Goal: Entertainment & Leisure: Consume media (video, audio)

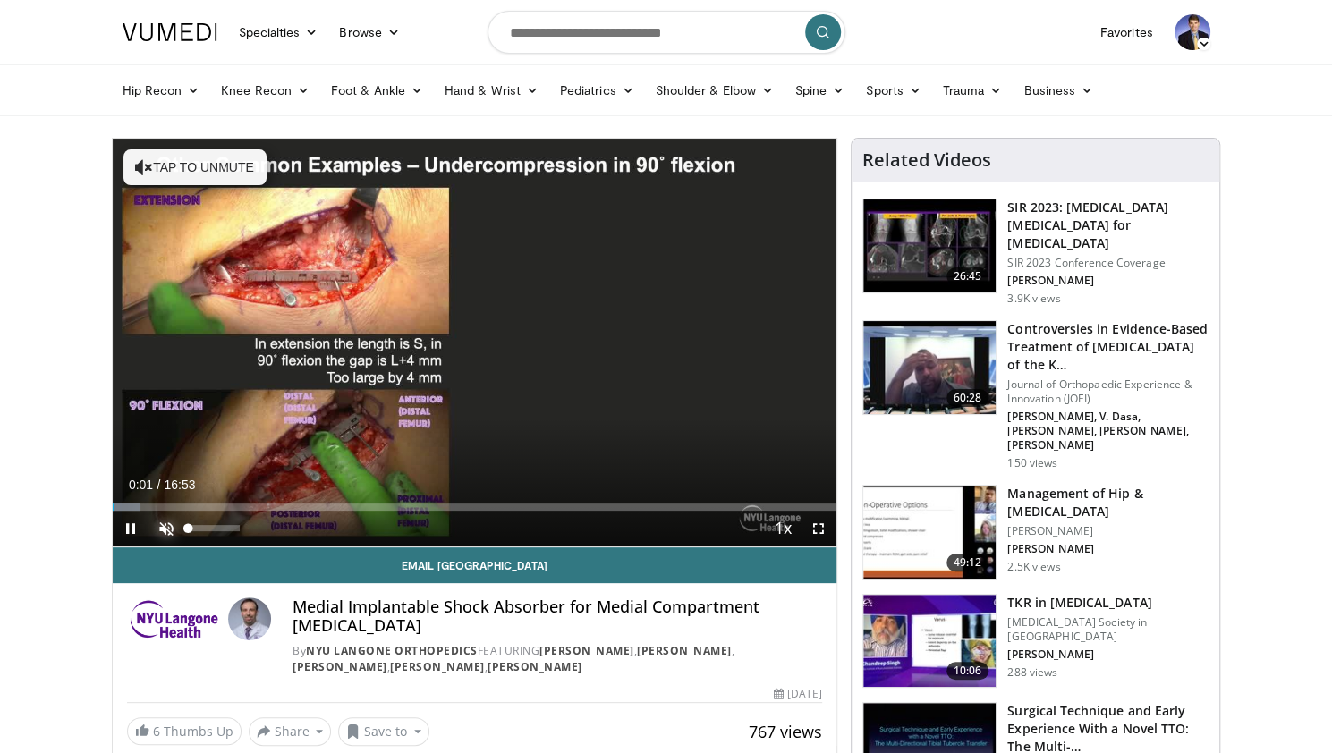
click at [165, 520] on span "Video Player" at bounding box center [167, 529] width 36 height 36
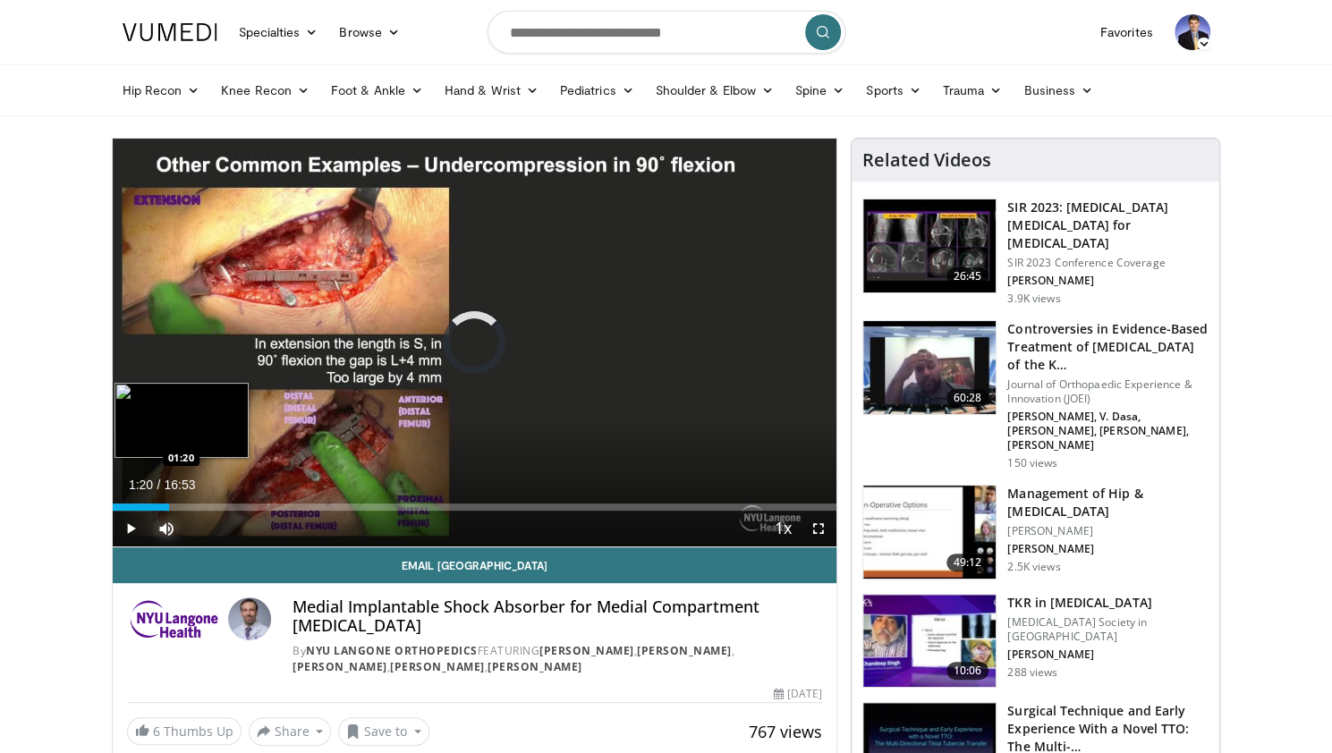
click at [168, 502] on div "Loaded : 4.89% 01:20 01:20" at bounding box center [475, 502] width 725 height 17
click at [203, 497] on div "Loaded : 13.69% 01:22 02:06" at bounding box center [475, 502] width 725 height 17
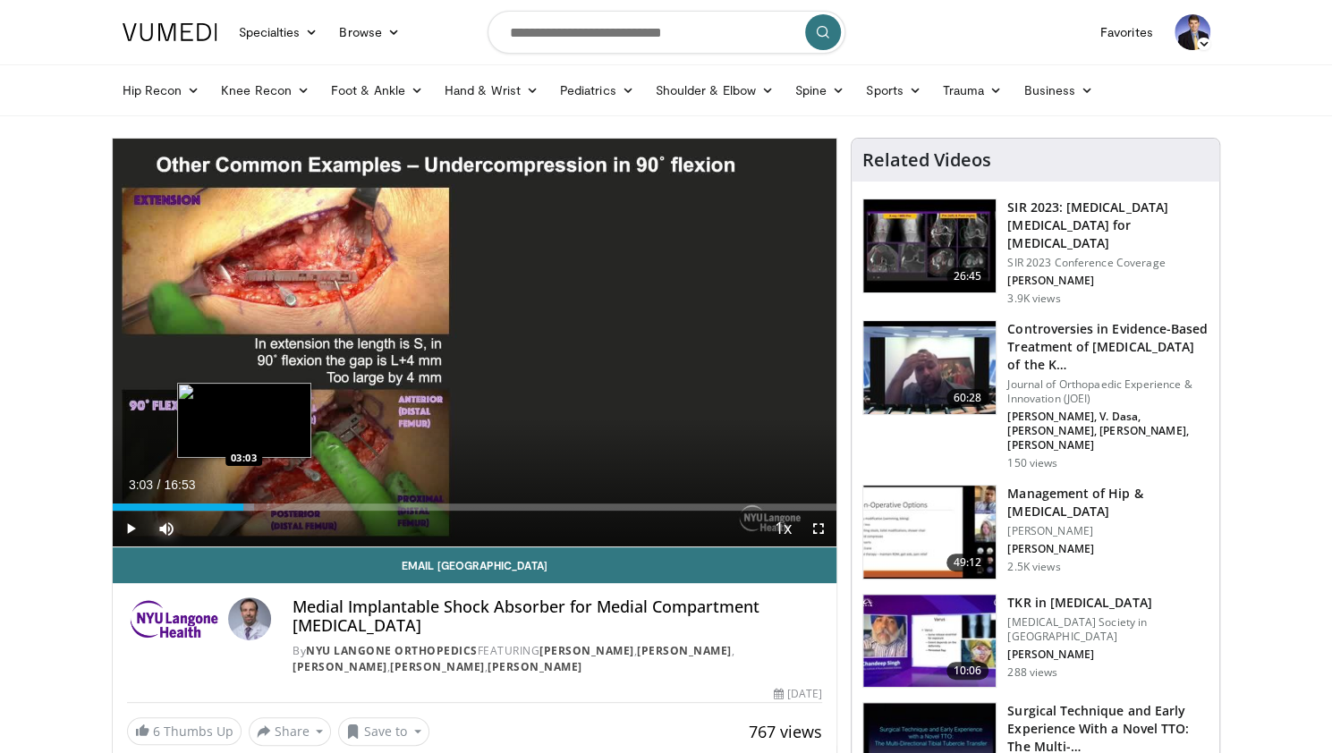
click at [243, 504] on div "Loaded : 19.57% 02:10 03:03" at bounding box center [475, 507] width 725 height 7
click at [280, 500] on div "Loaded : 24.46% 03:55 03:55" at bounding box center [475, 502] width 725 height 17
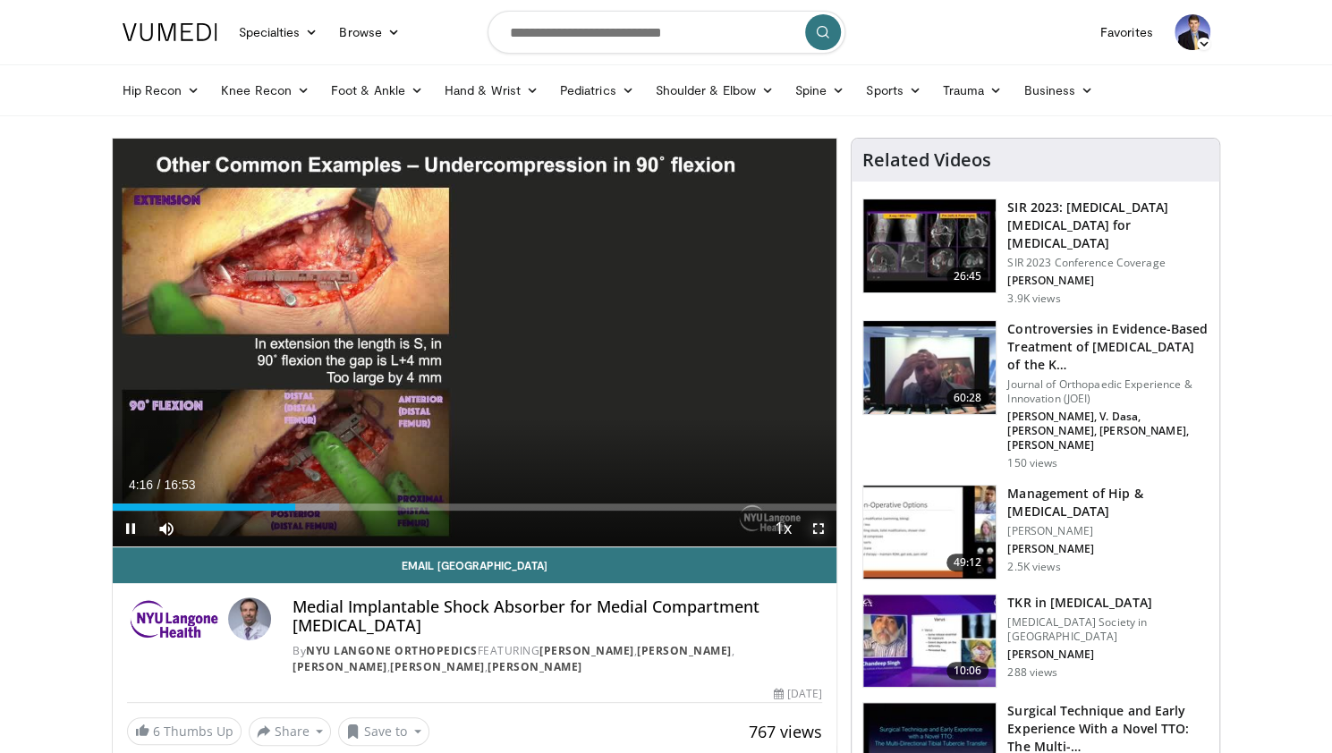
click at [818, 525] on span "Video Player" at bounding box center [819, 529] width 36 height 36
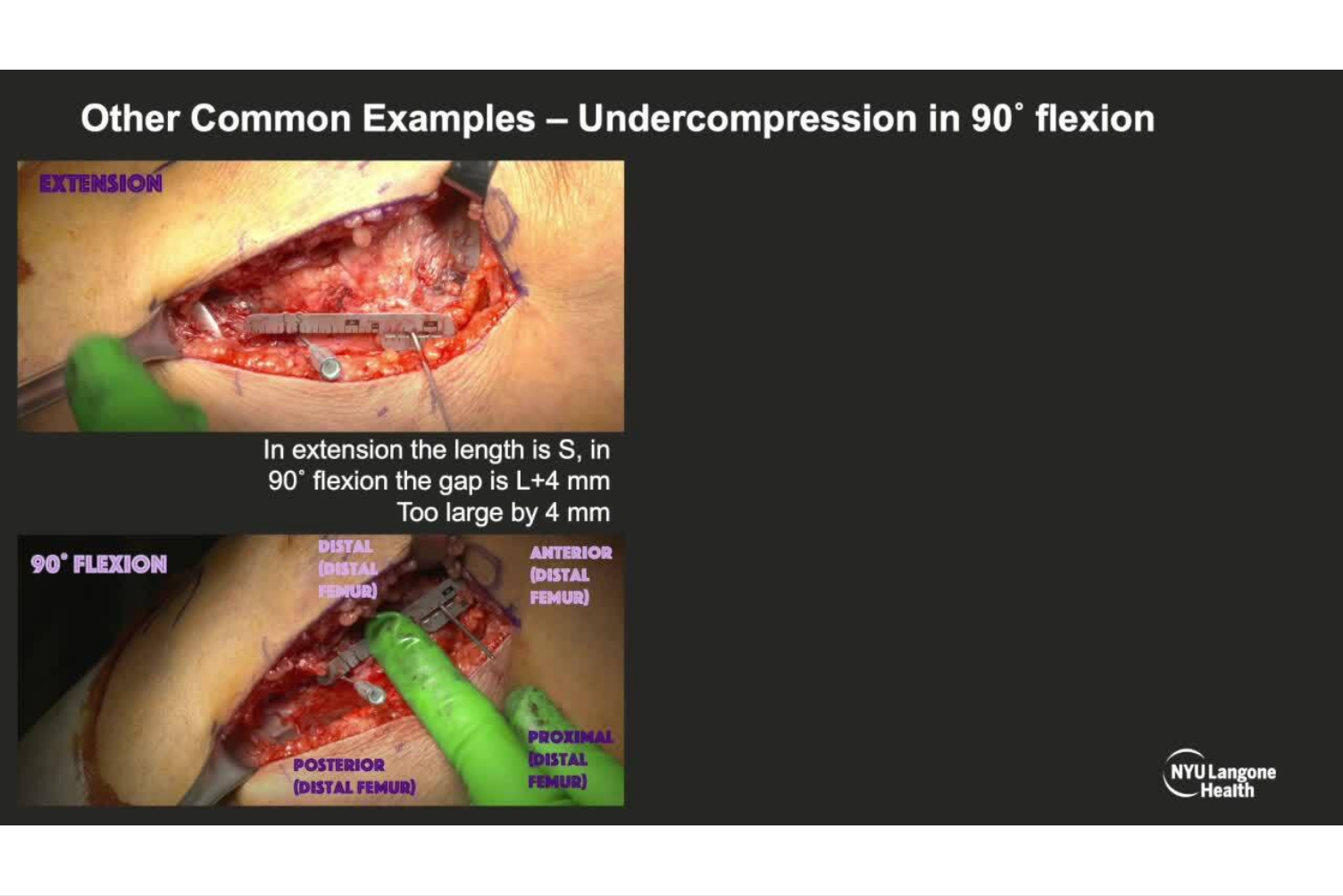
click at [493, 751] on video-js "**********" at bounding box center [672, 448] width 1343 height 896
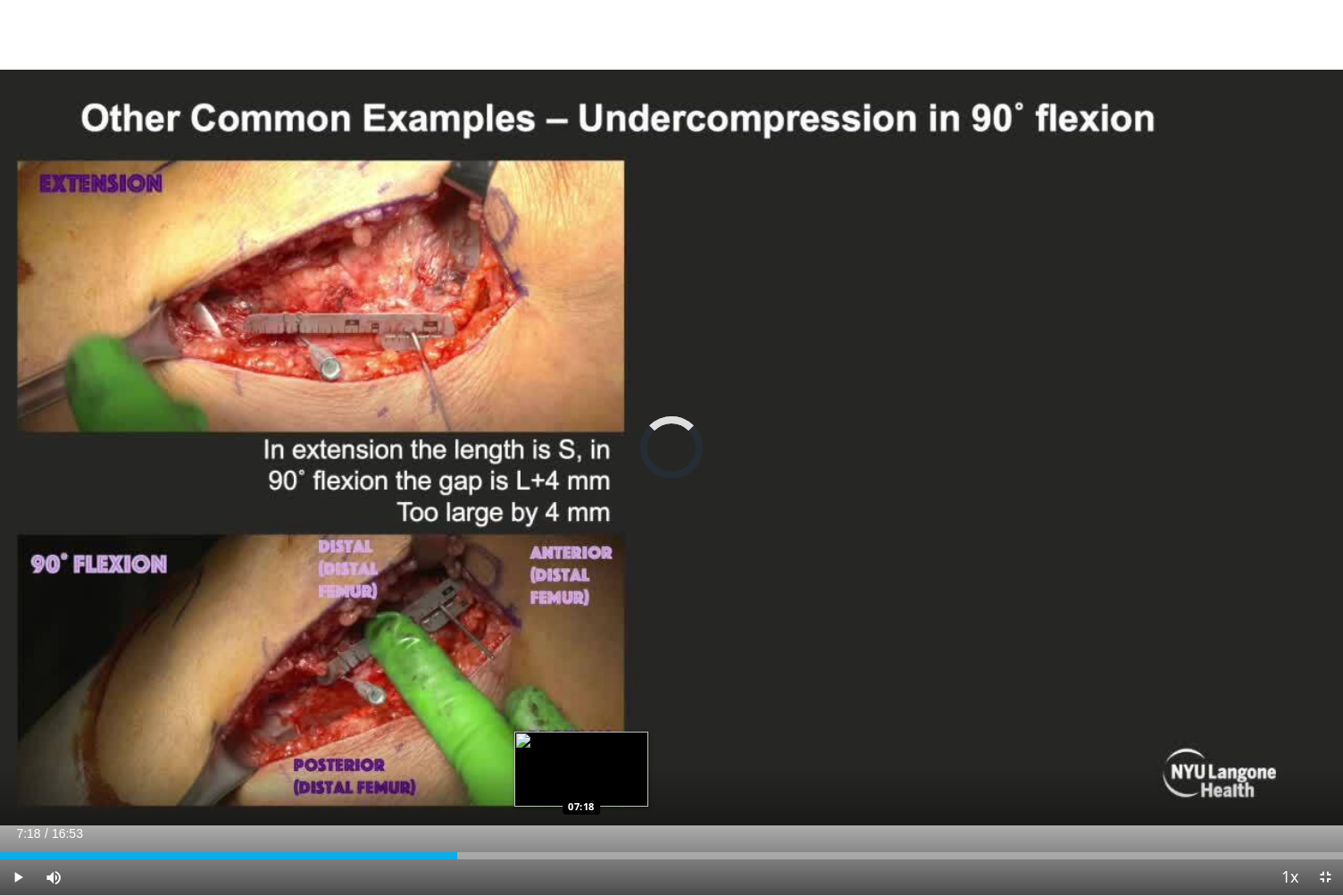
click at [582, 751] on div "Loaded : 0.00% 07:18 07:18" at bounding box center [672, 850] width 1343 height 17
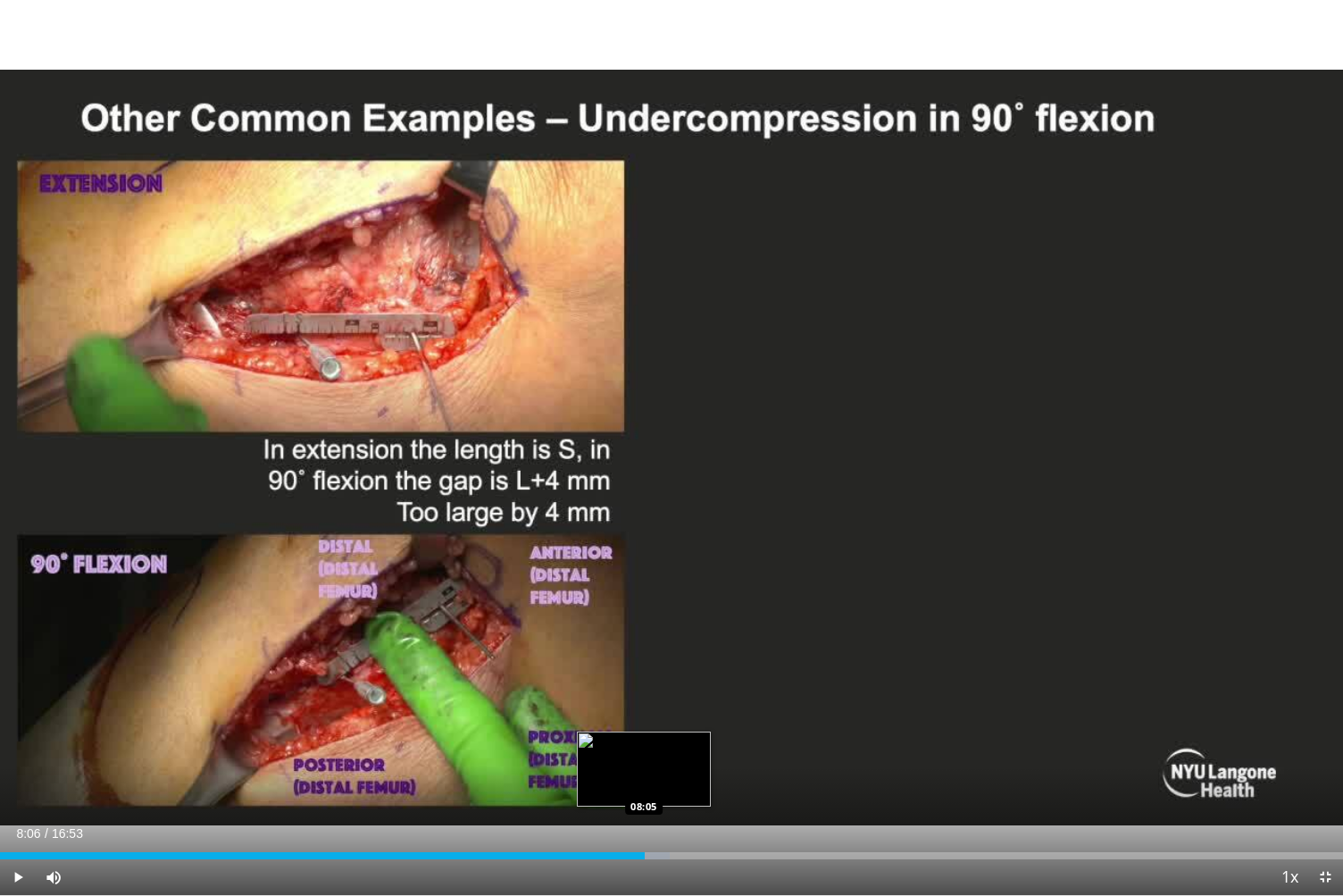
click at [645, 751] on div "Progress Bar" at bounding box center [624, 855] width 92 height 7
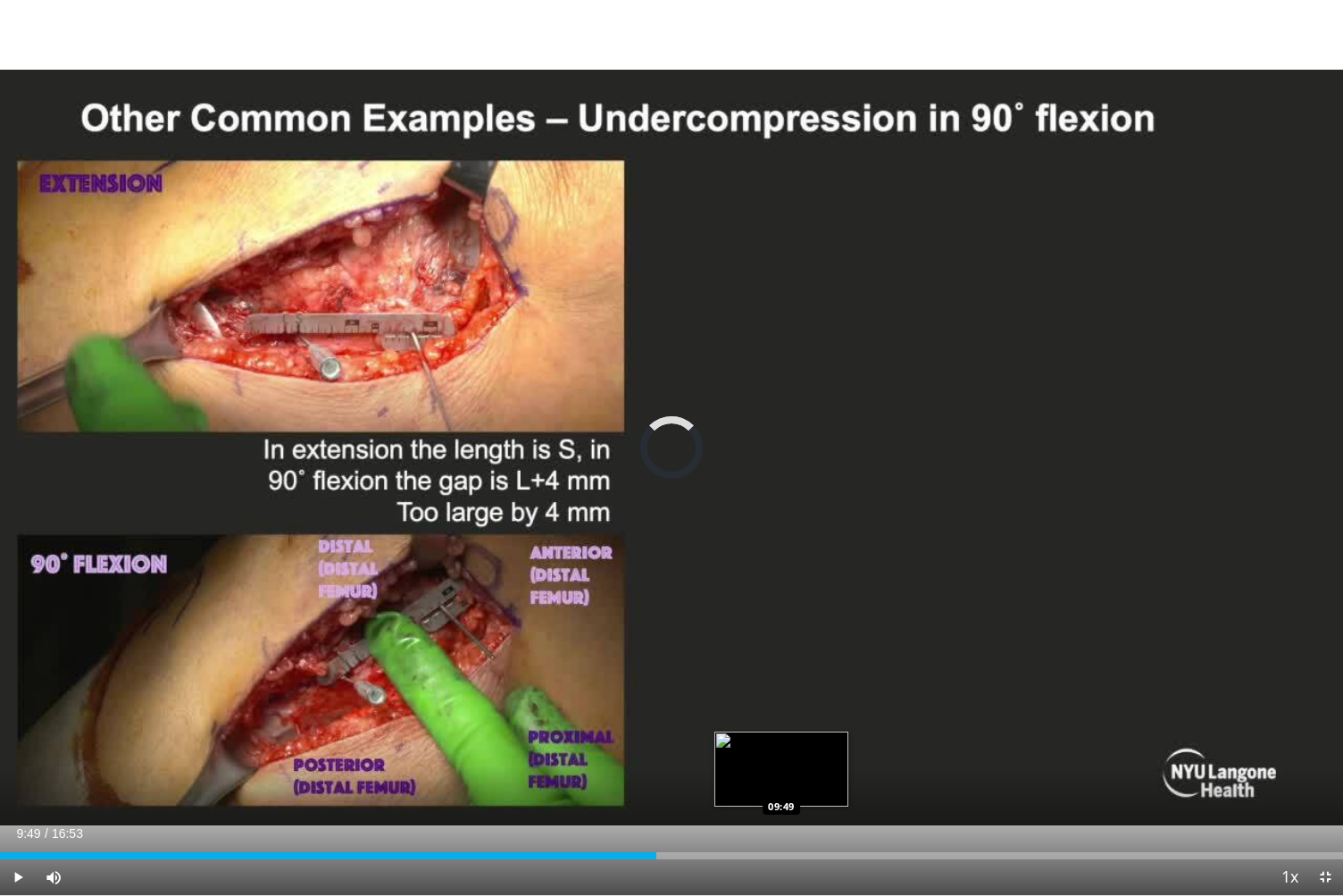
click at [781, 751] on div "Loaded : 0.00% 09:49 09:49" at bounding box center [672, 850] width 1343 height 17
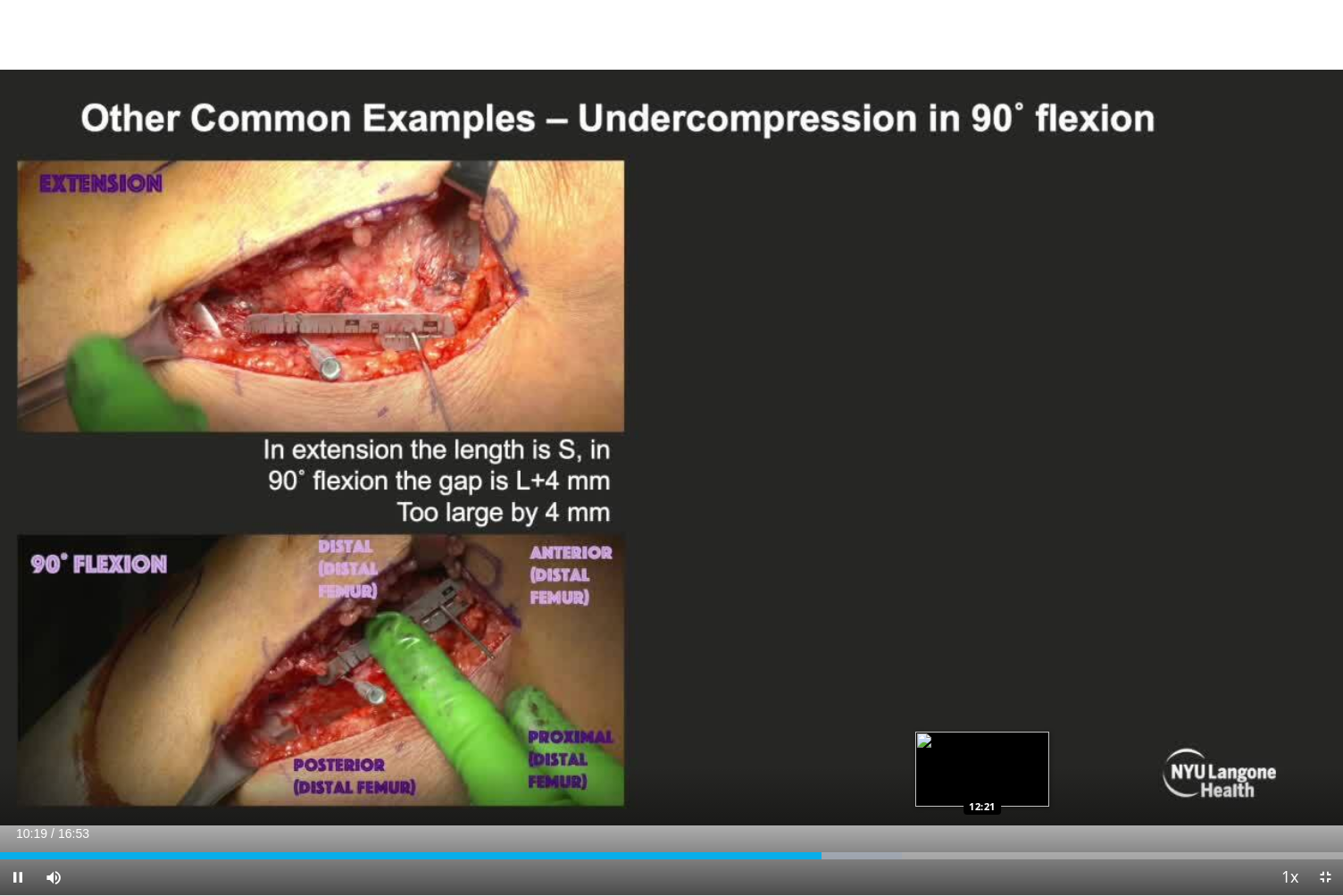
click at [982, 751] on div "Loaded : 67.15% 10:19 12:21" at bounding box center [672, 855] width 1343 height 7
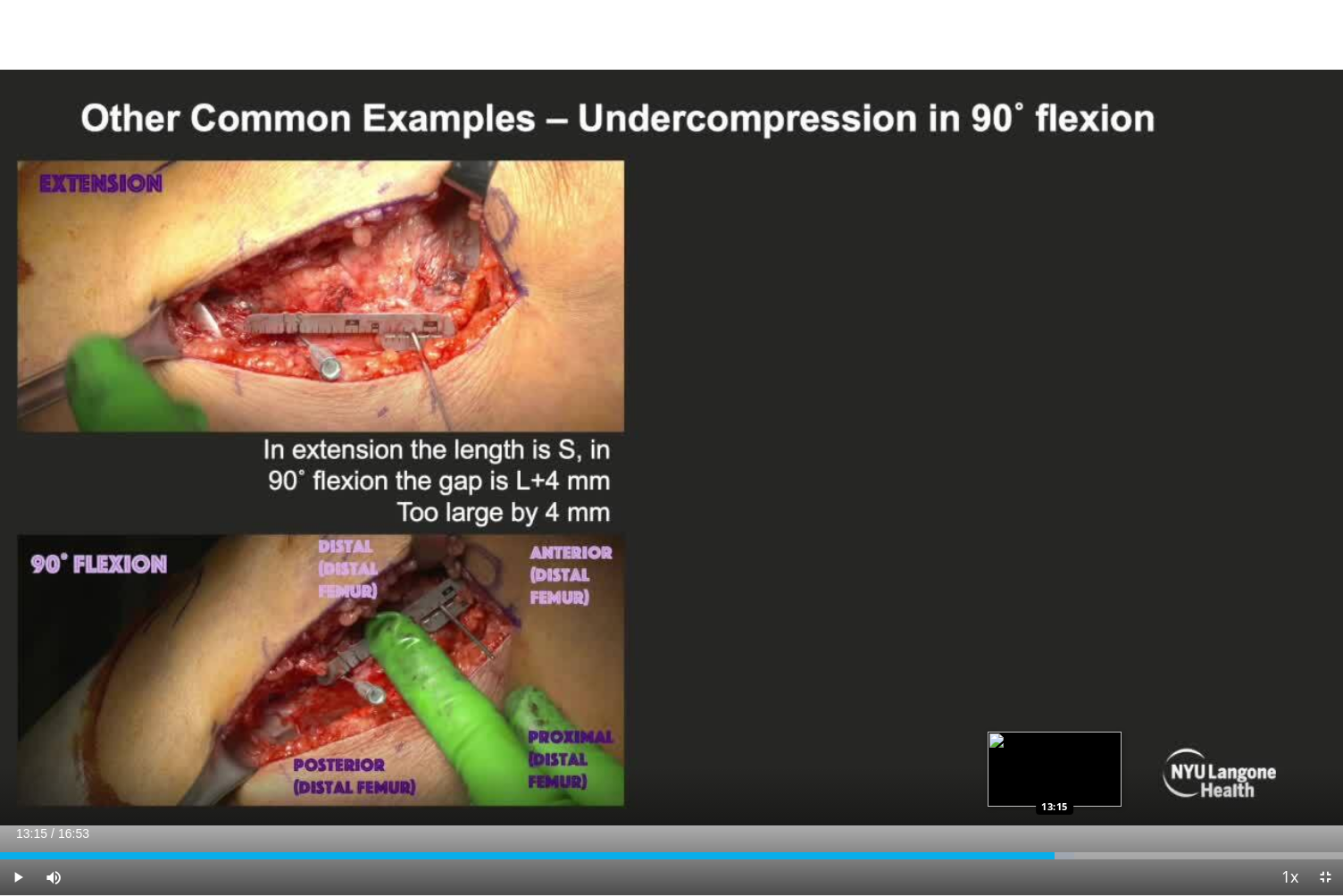
click at [1055, 751] on div "Loaded : 79.99% 13:15 13:15" at bounding box center [672, 850] width 1343 height 17
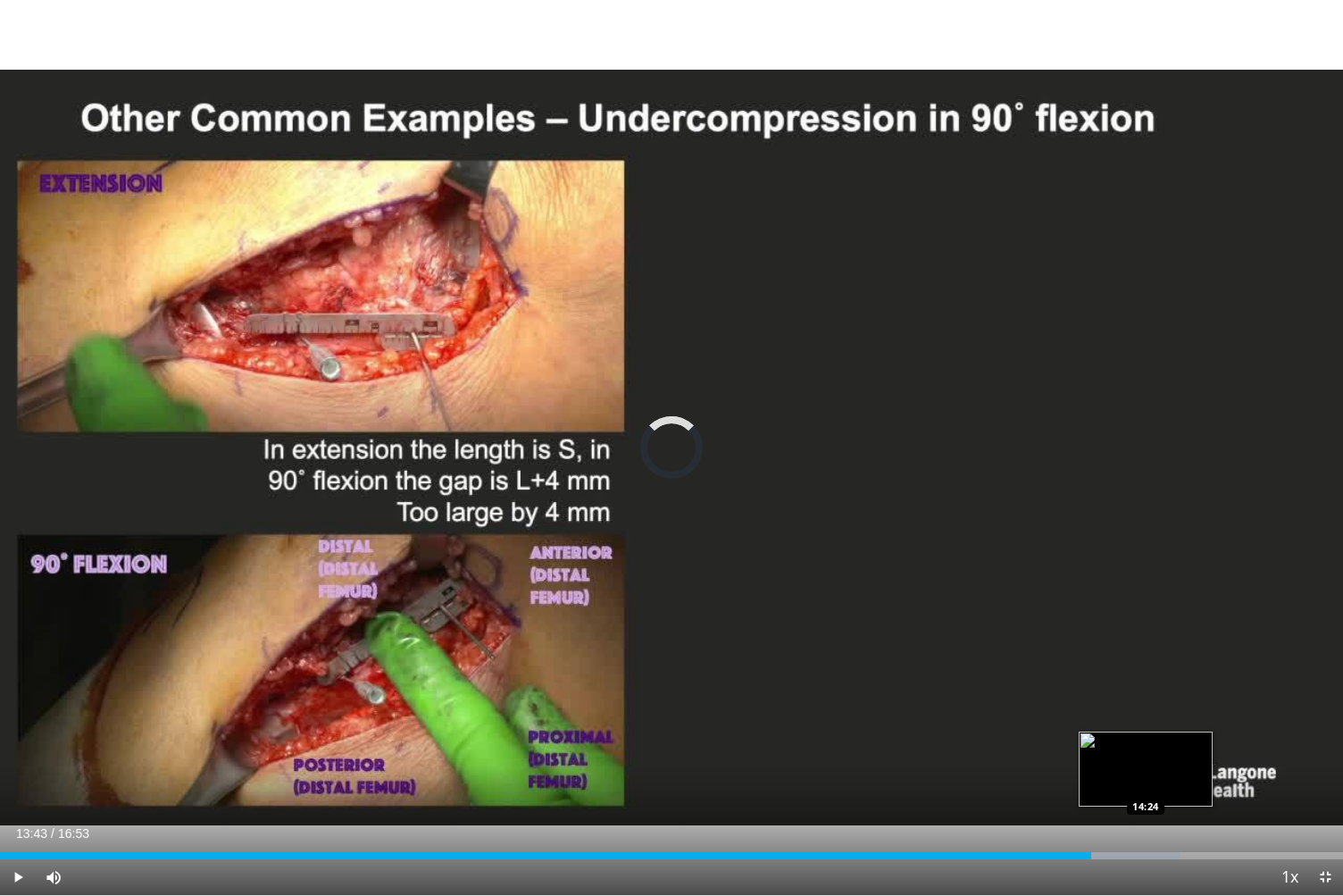
click at [1145, 751] on div "Progress Bar" at bounding box center [1115, 855] width 131 height 7
click at [1323, 751] on span "Video Player" at bounding box center [1325, 877] width 36 height 36
